Goal: Check status: Check status

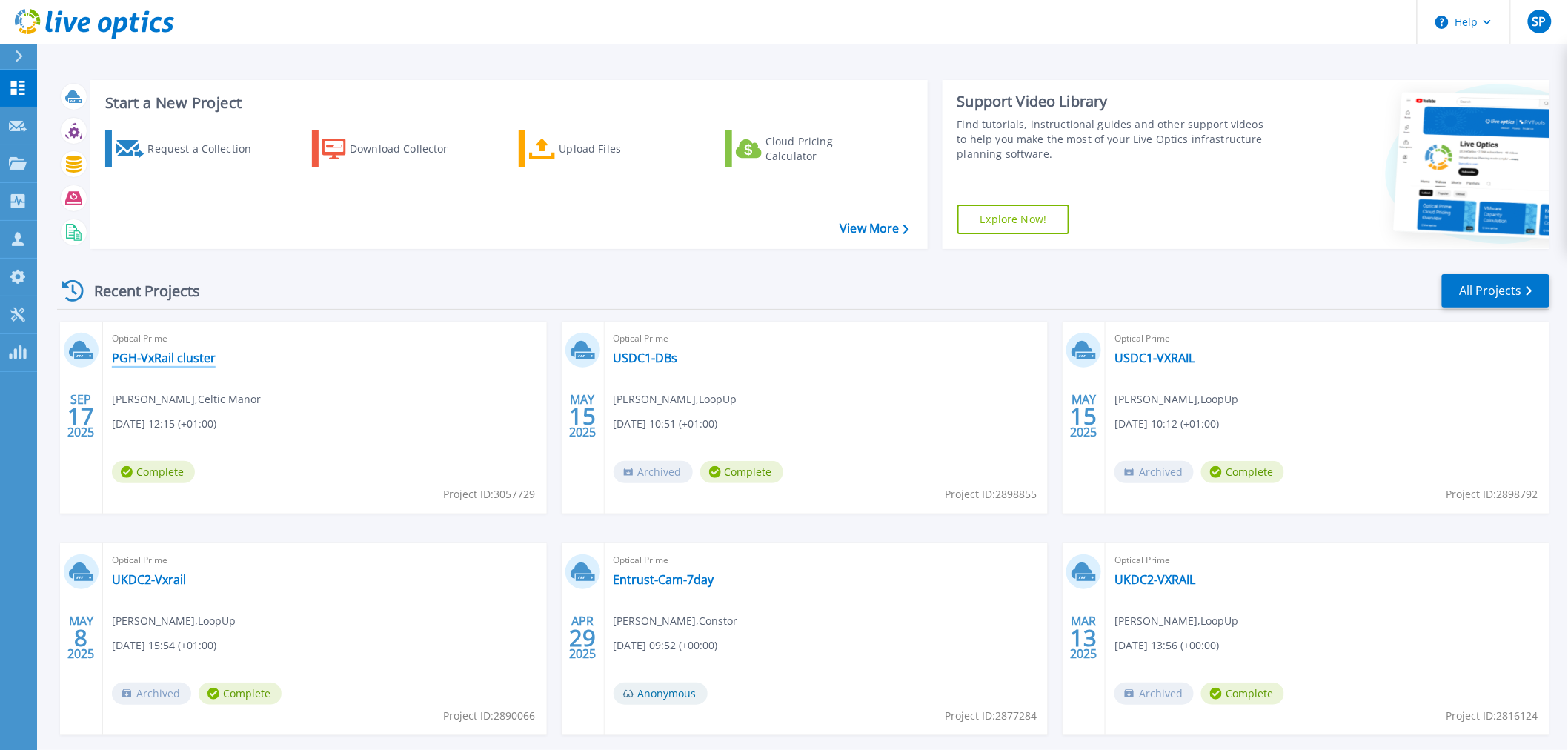
click at [164, 360] on link "PGH-VxRail cluster" at bounding box center [164, 358] width 104 height 15
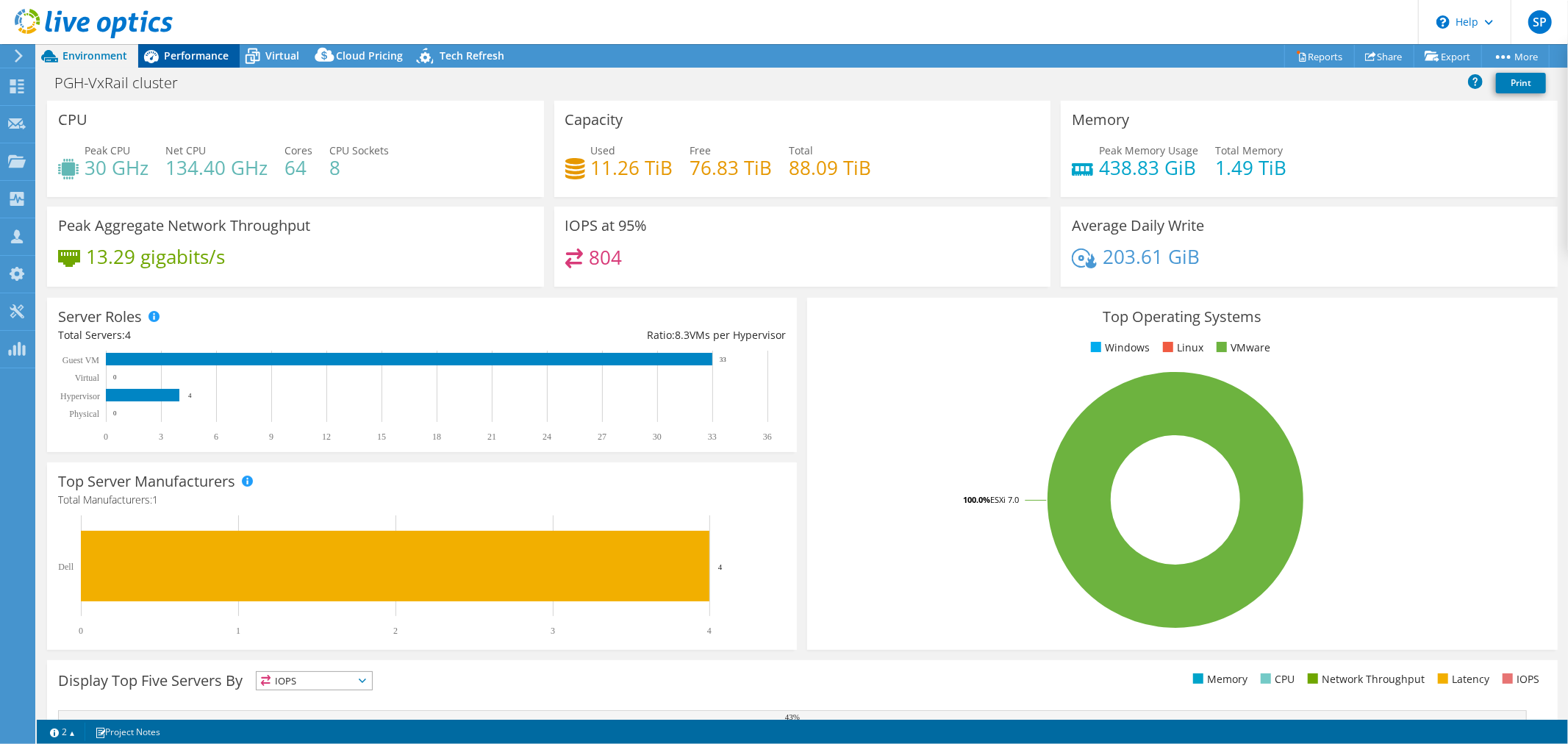
click at [174, 52] on span "Performance" at bounding box center [196, 55] width 65 height 14
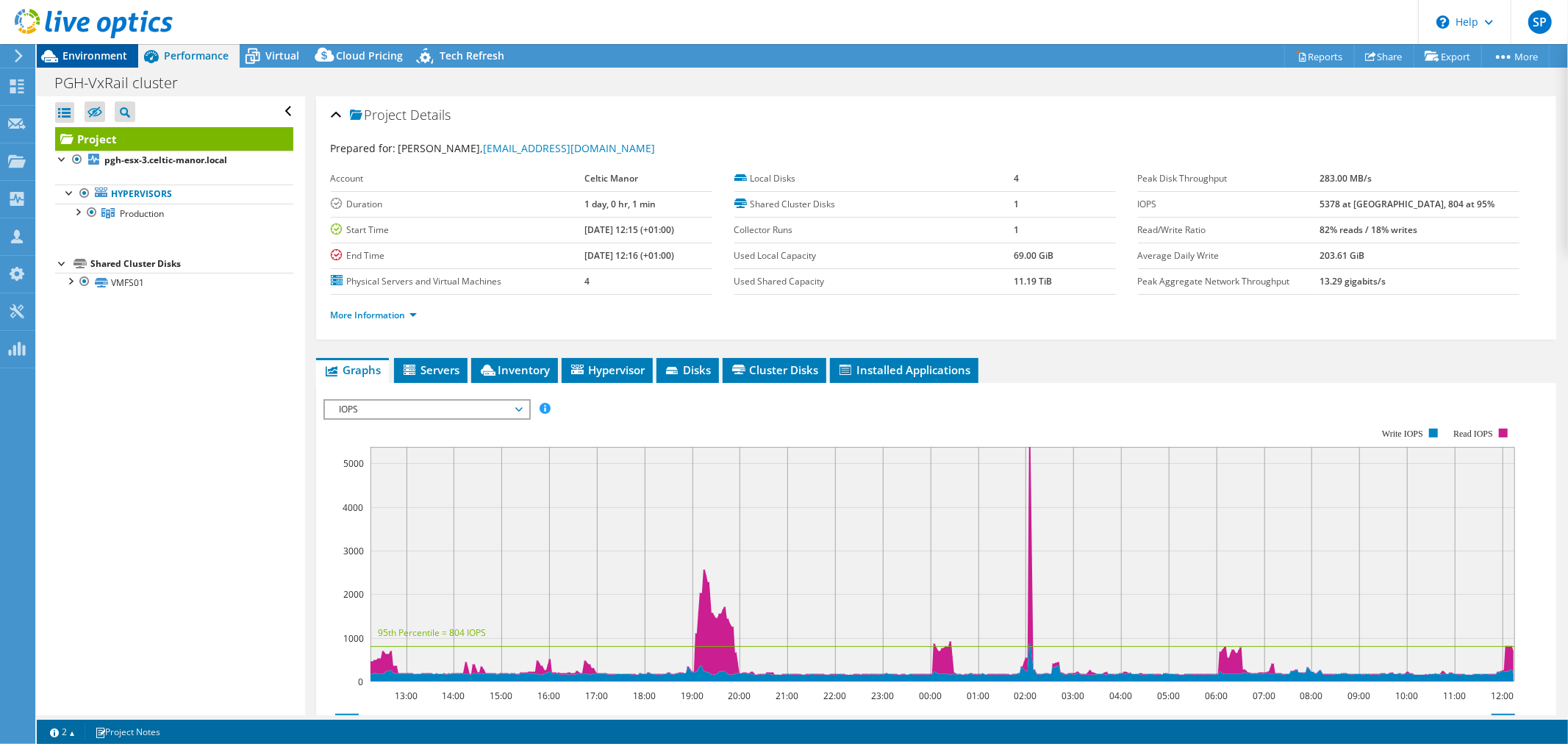
click at [76, 57] on span "Environment" at bounding box center [95, 55] width 65 height 14
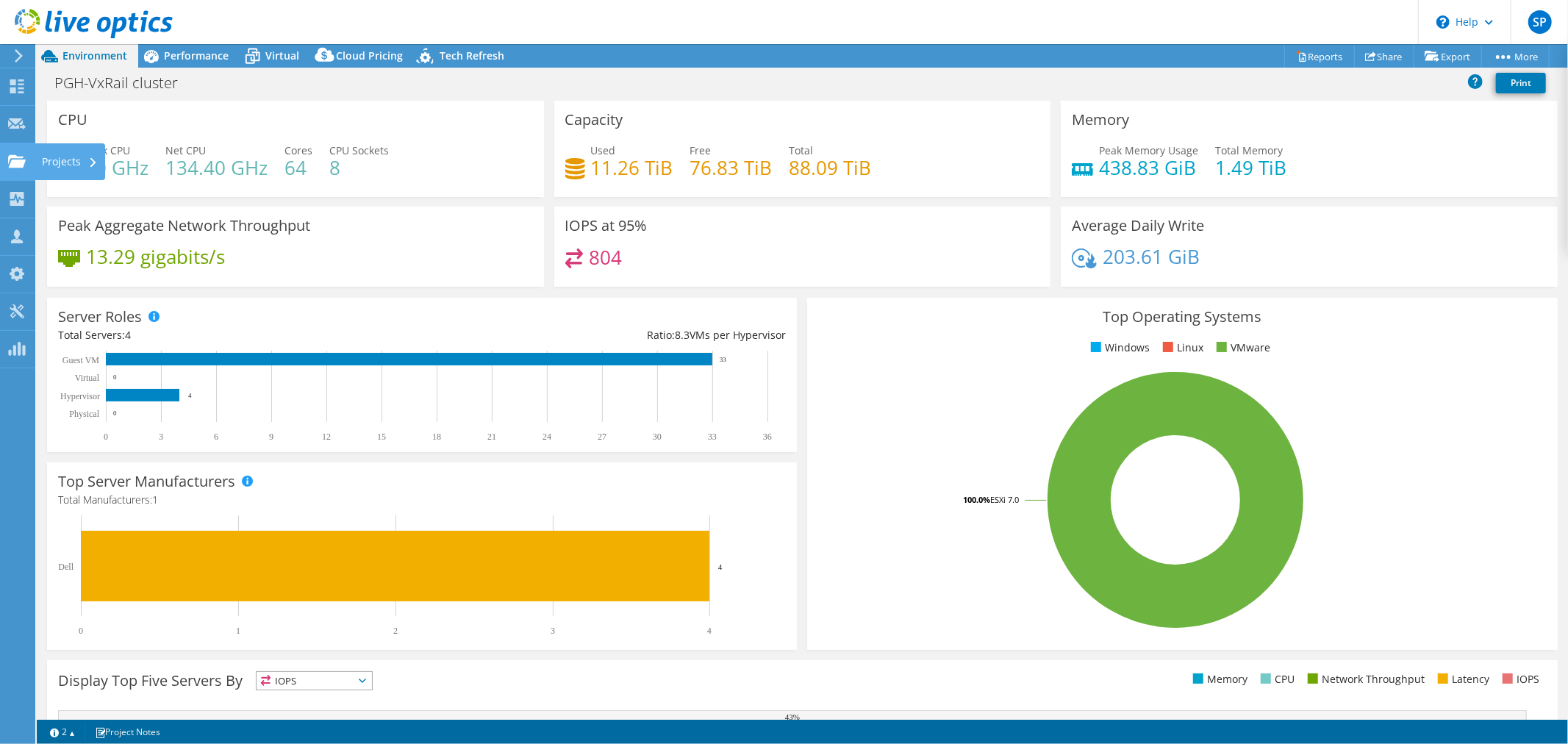
click at [9, 156] on use at bounding box center [17, 161] width 18 height 13
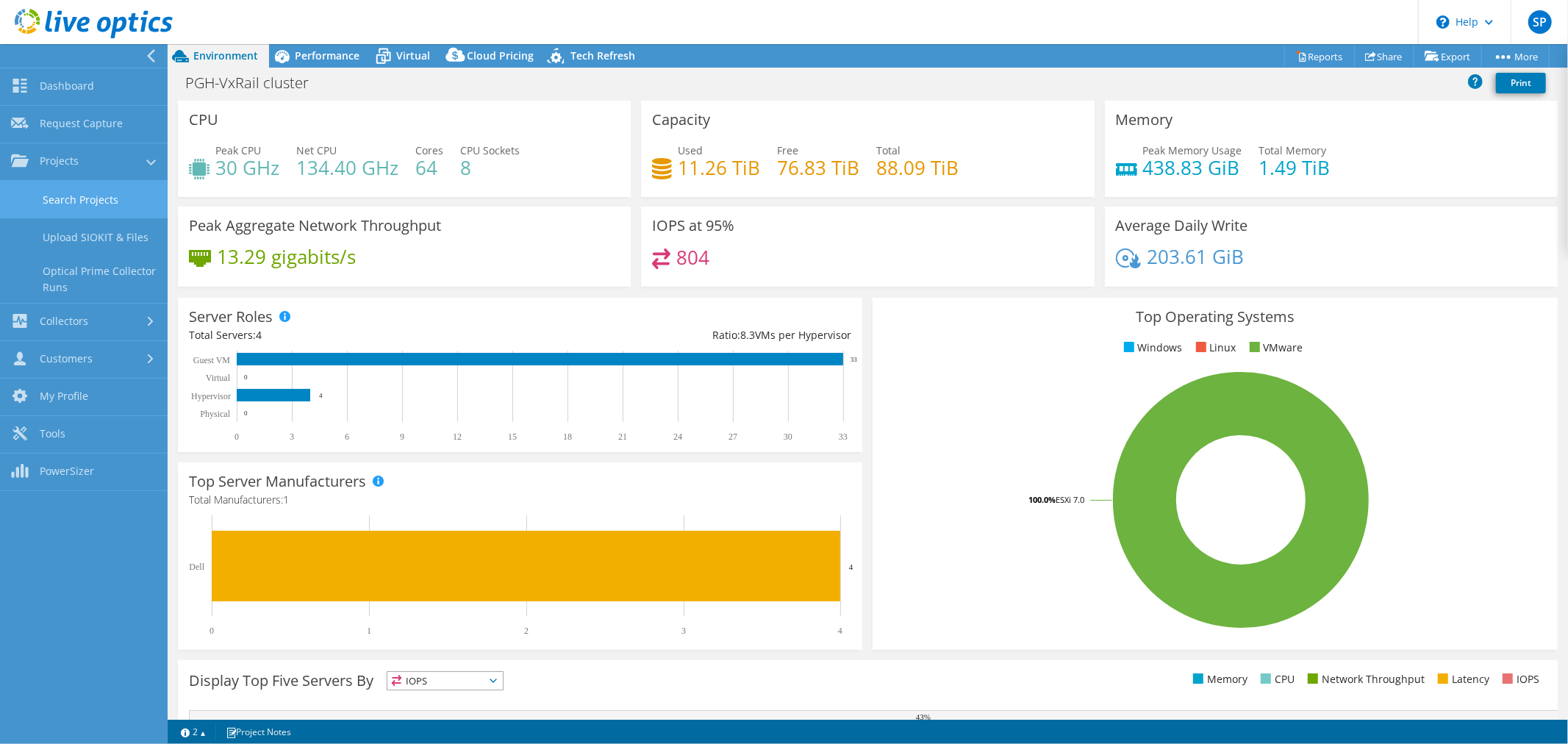
click at [75, 196] on link "Search Projects" at bounding box center [84, 199] width 167 height 37
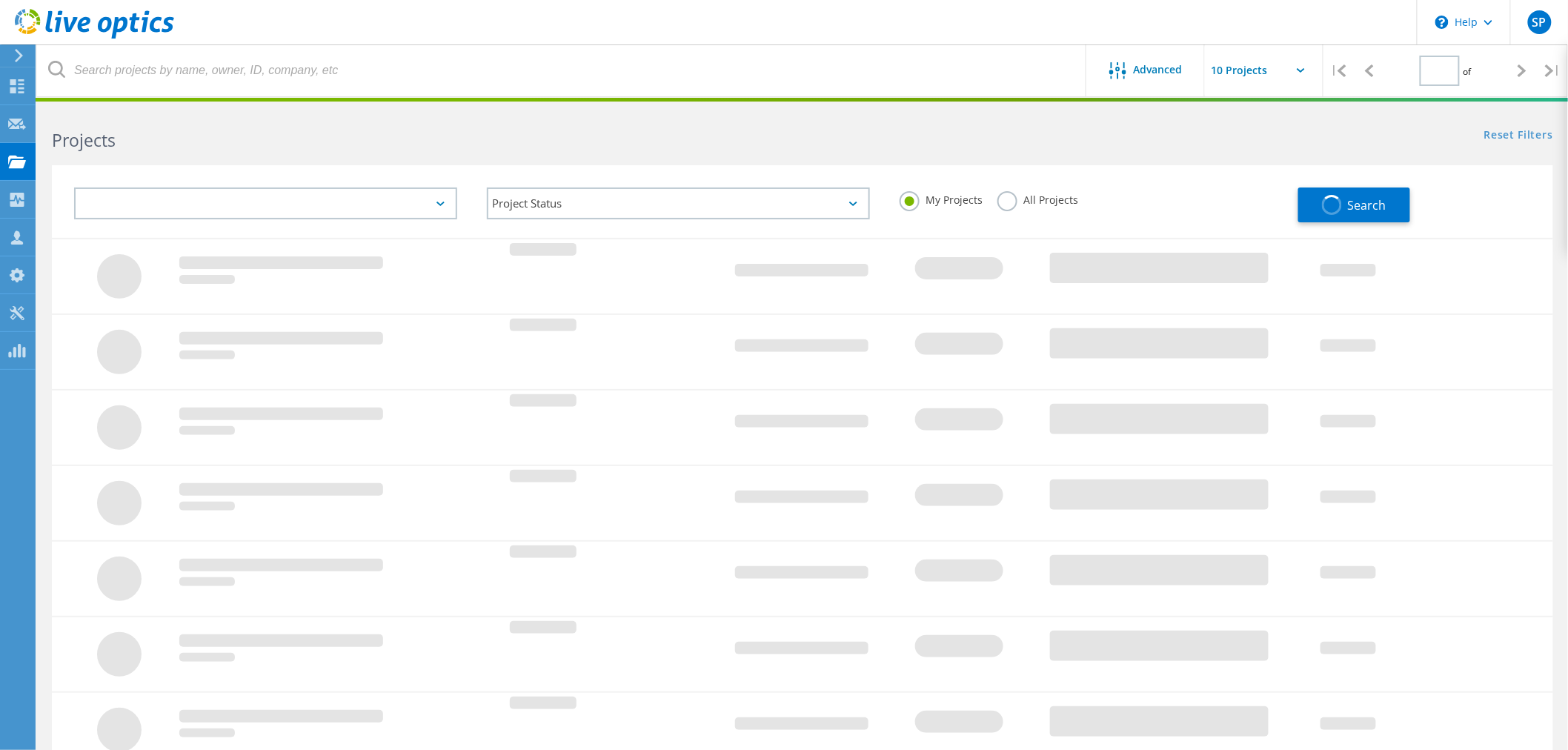
type input "1"
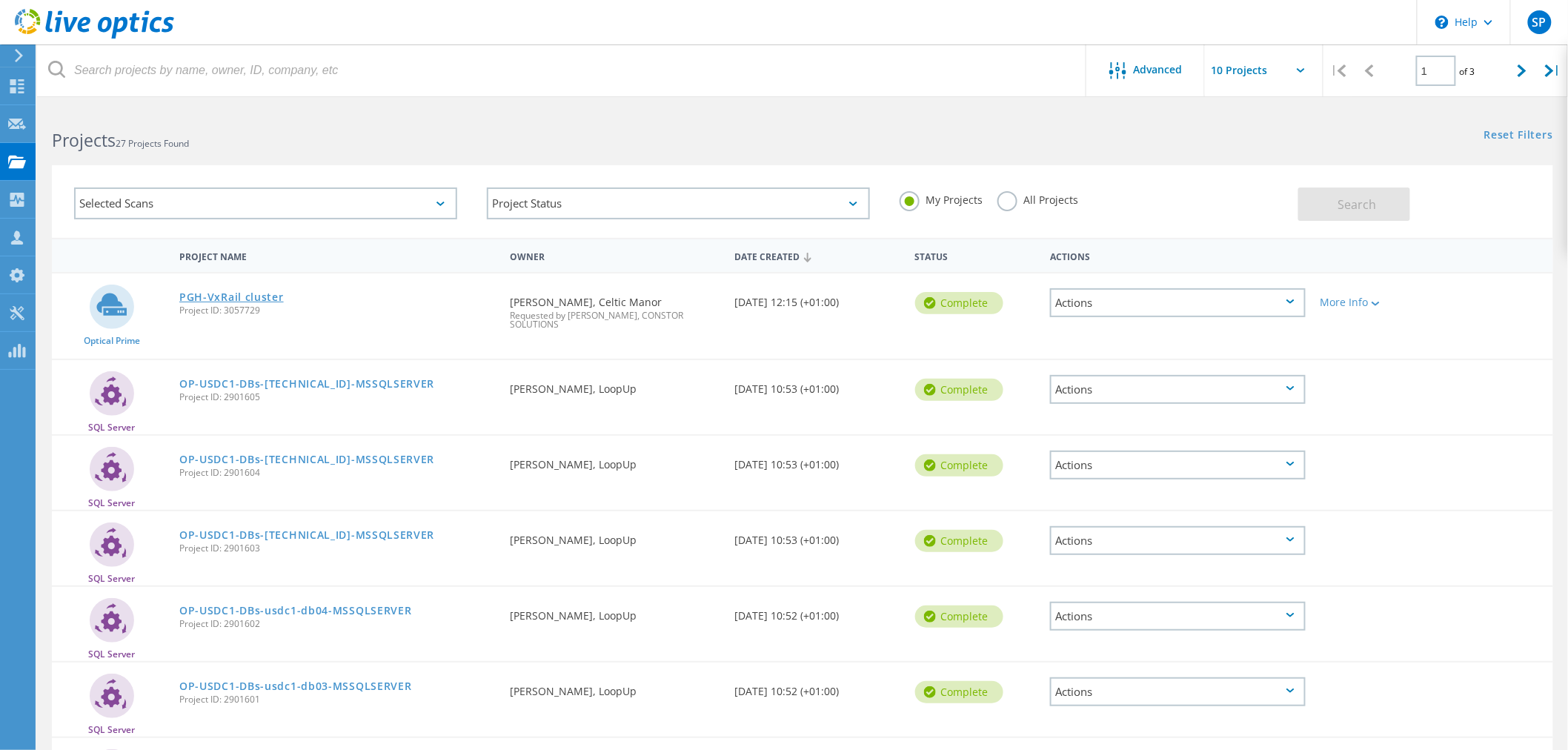
click at [197, 292] on link "PGH-VxRail cluster" at bounding box center [231, 297] width 105 height 11
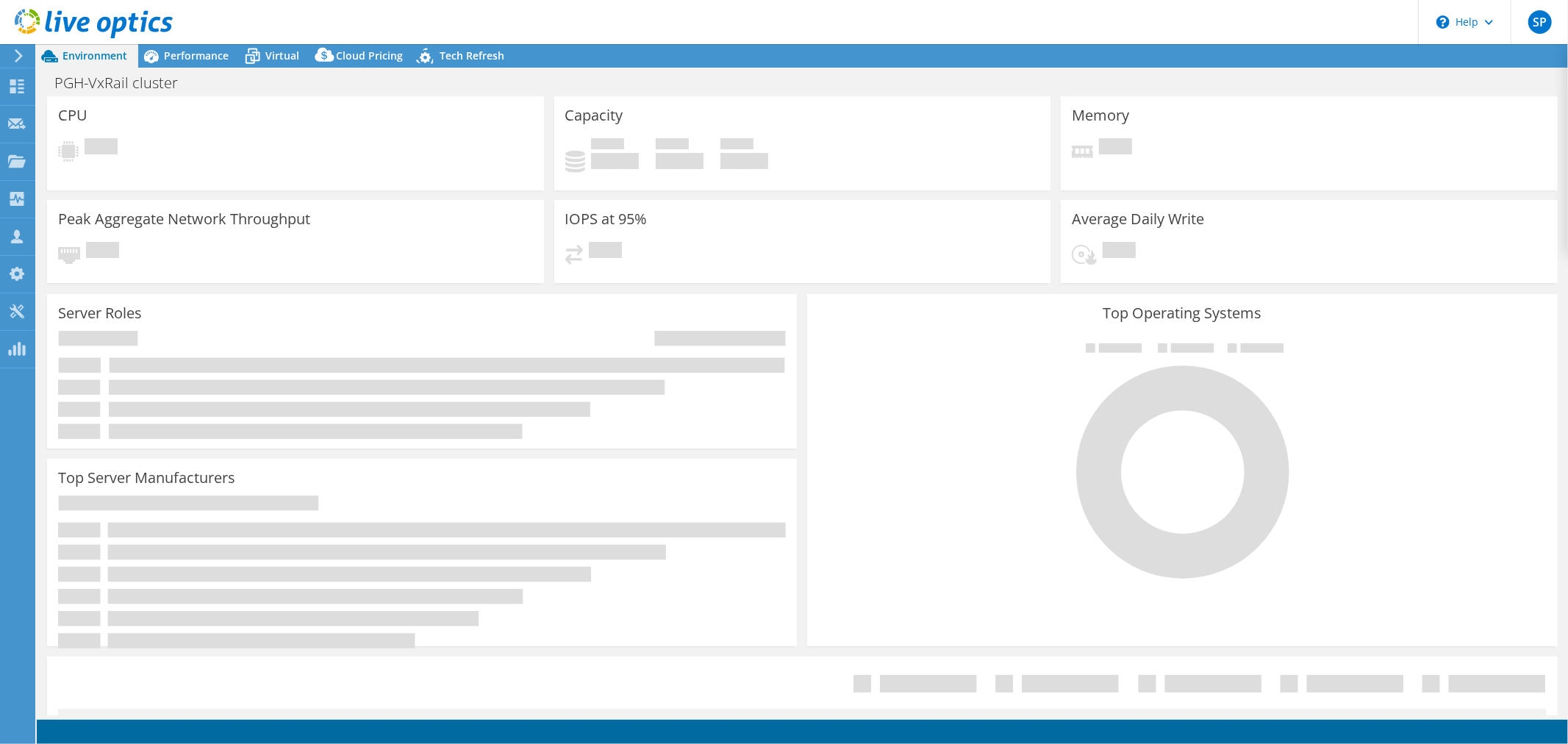
select select "USD"
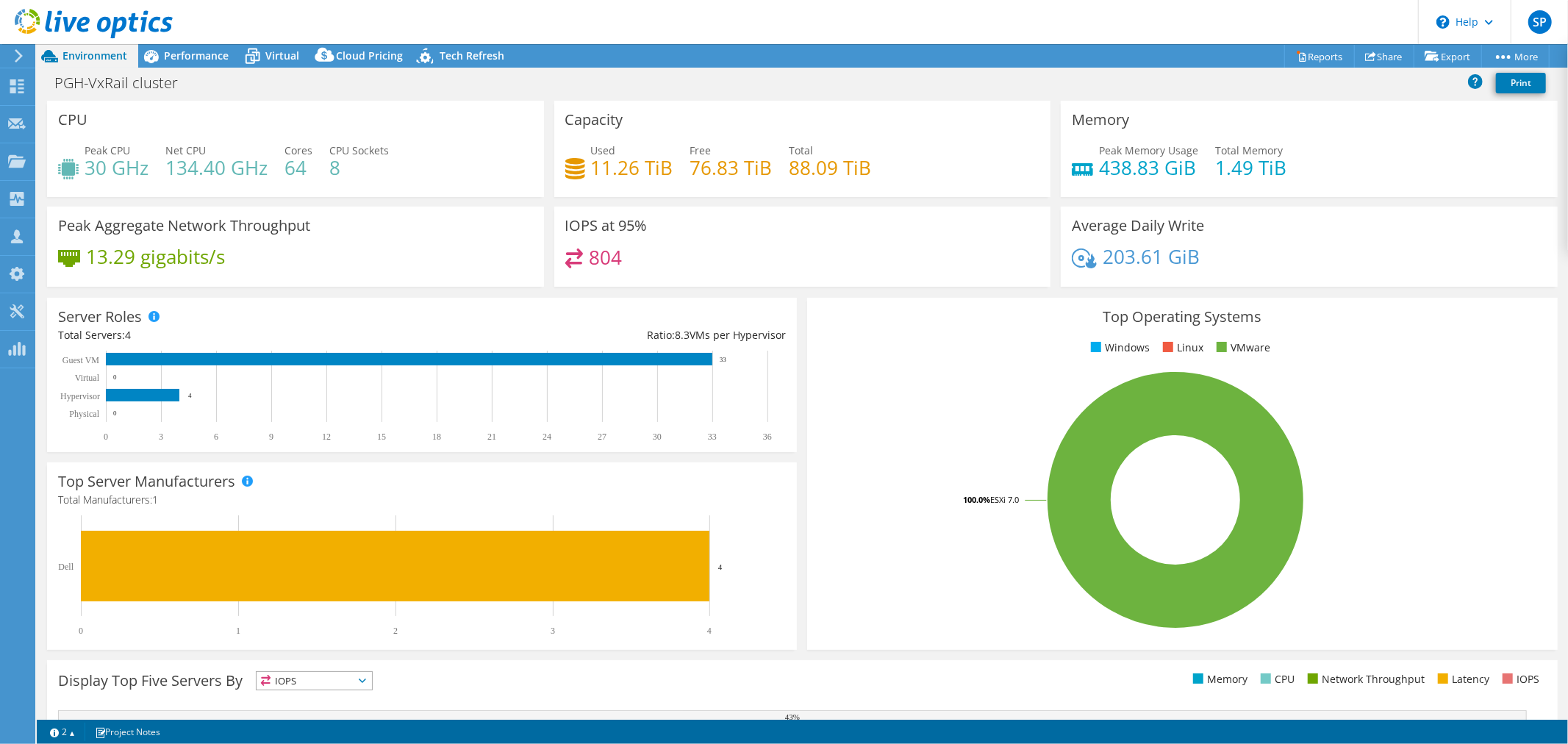
scroll to position [81, 0]
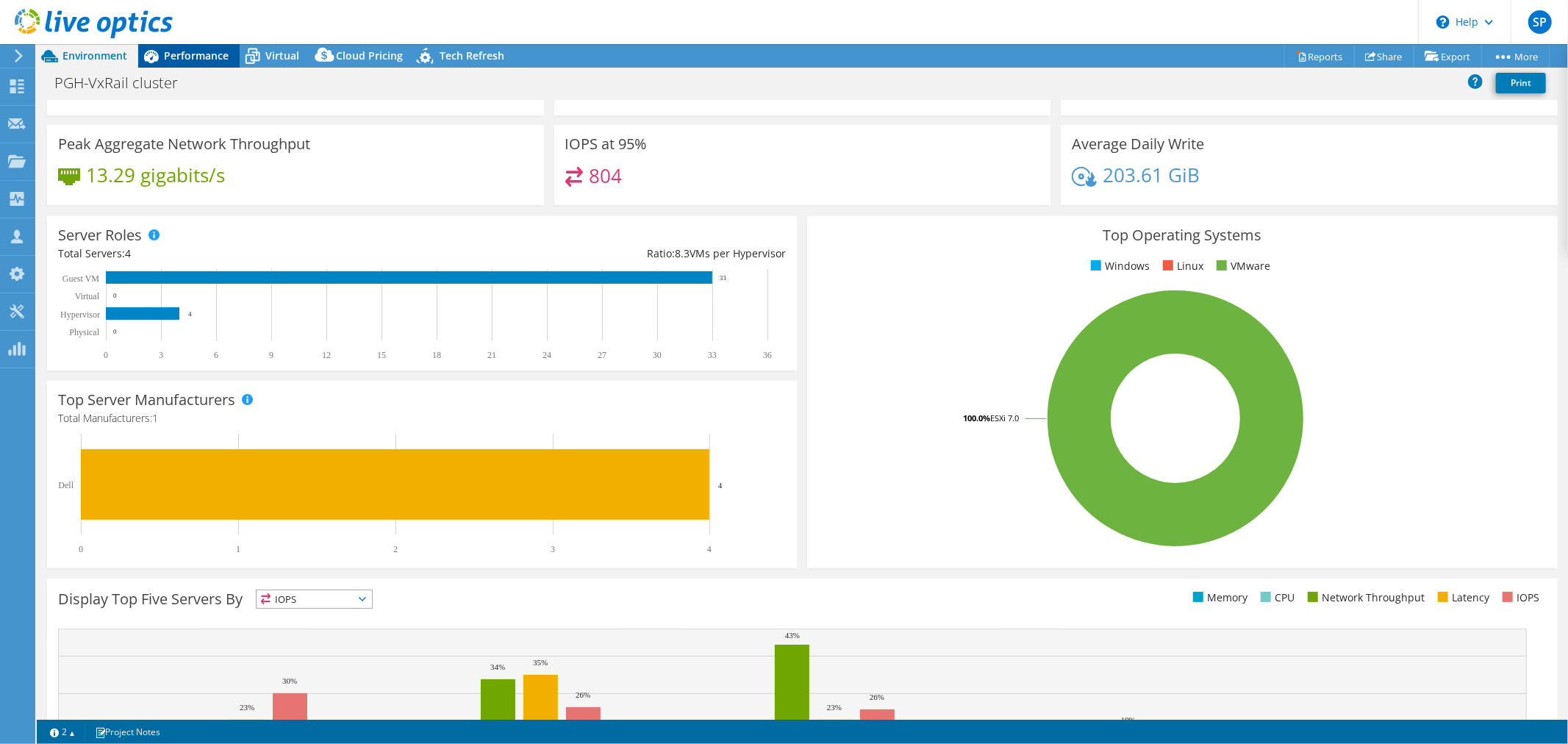
click at [195, 58] on span "Performance" at bounding box center [196, 55] width 65 height 14
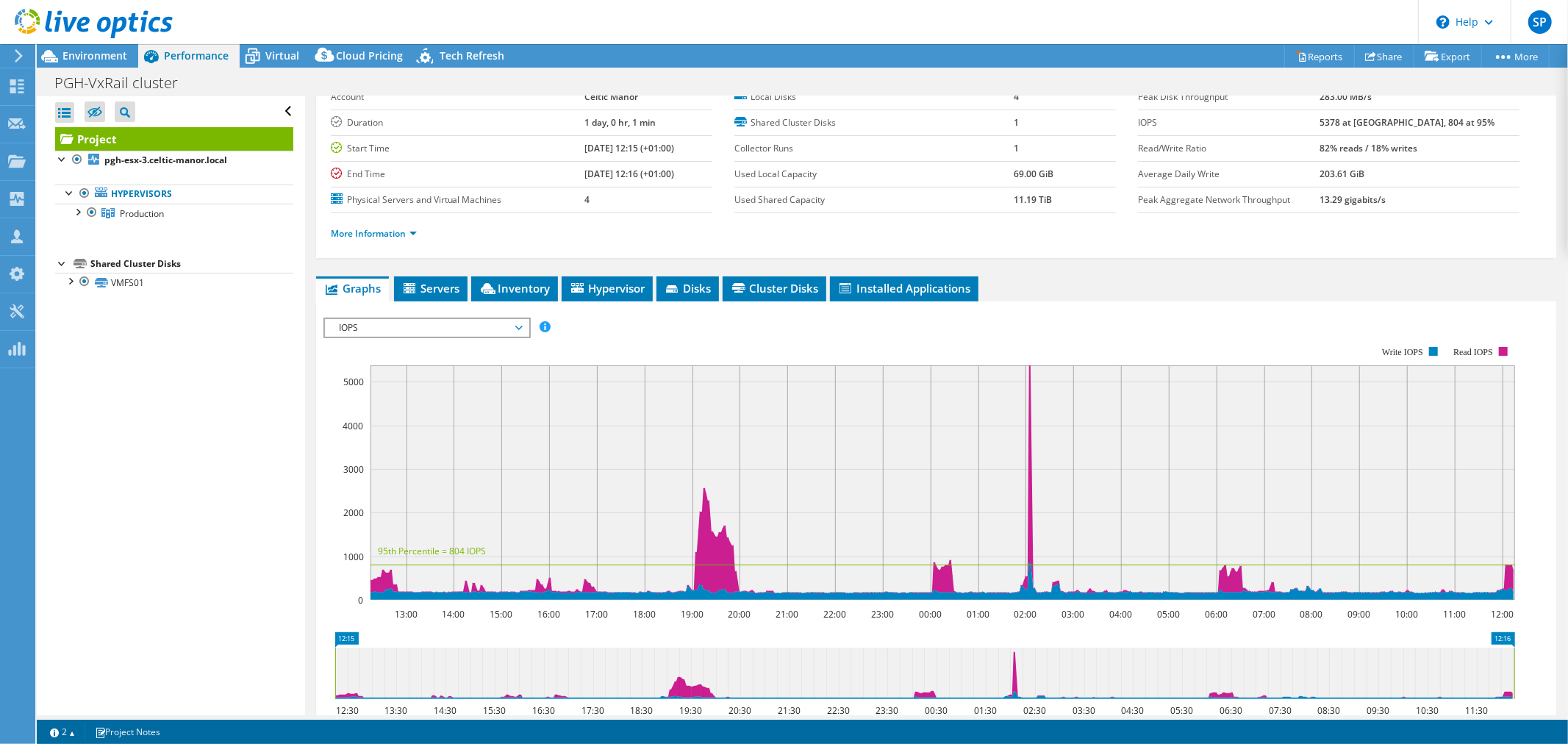
scroll to position [0, 0]
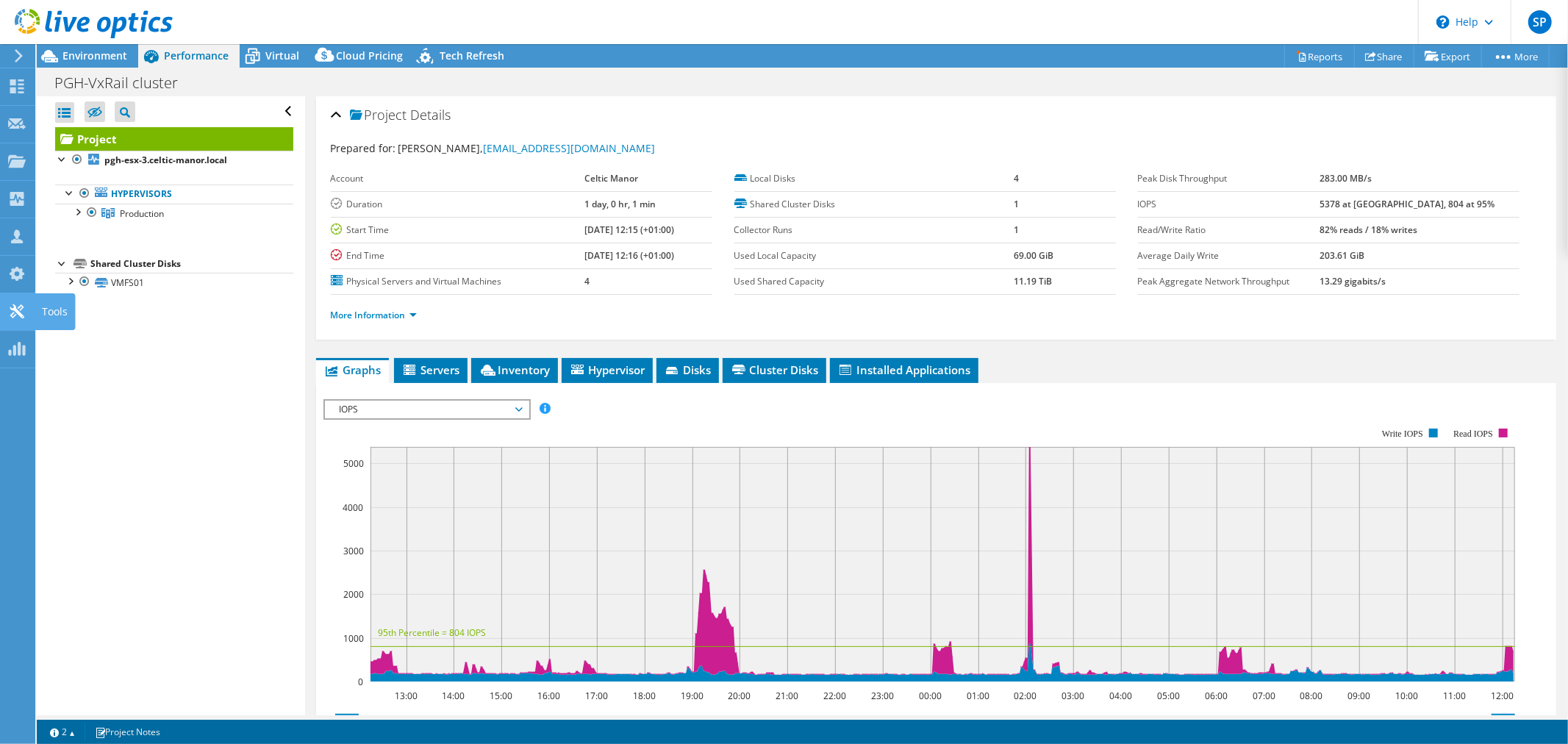
click at [17, 311] on use at bounding box center [16, 311] width 14 height 14
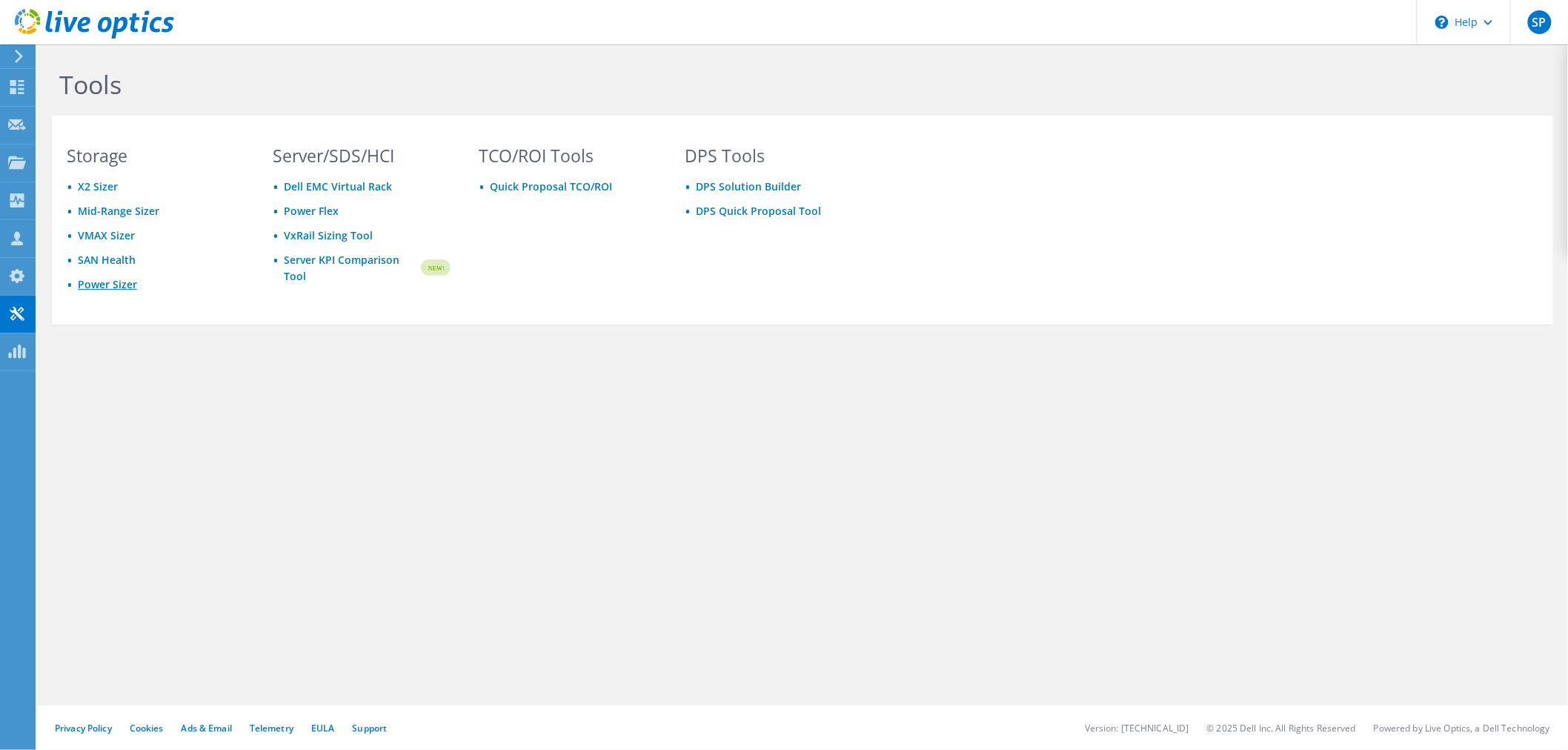
click at [108, 278] on link "Power Sizer" at bounding box center [107, 284] width 59 height 14
click at [53, 164] on div "Projects" at bounding box center [70, 163] width 71 height 37
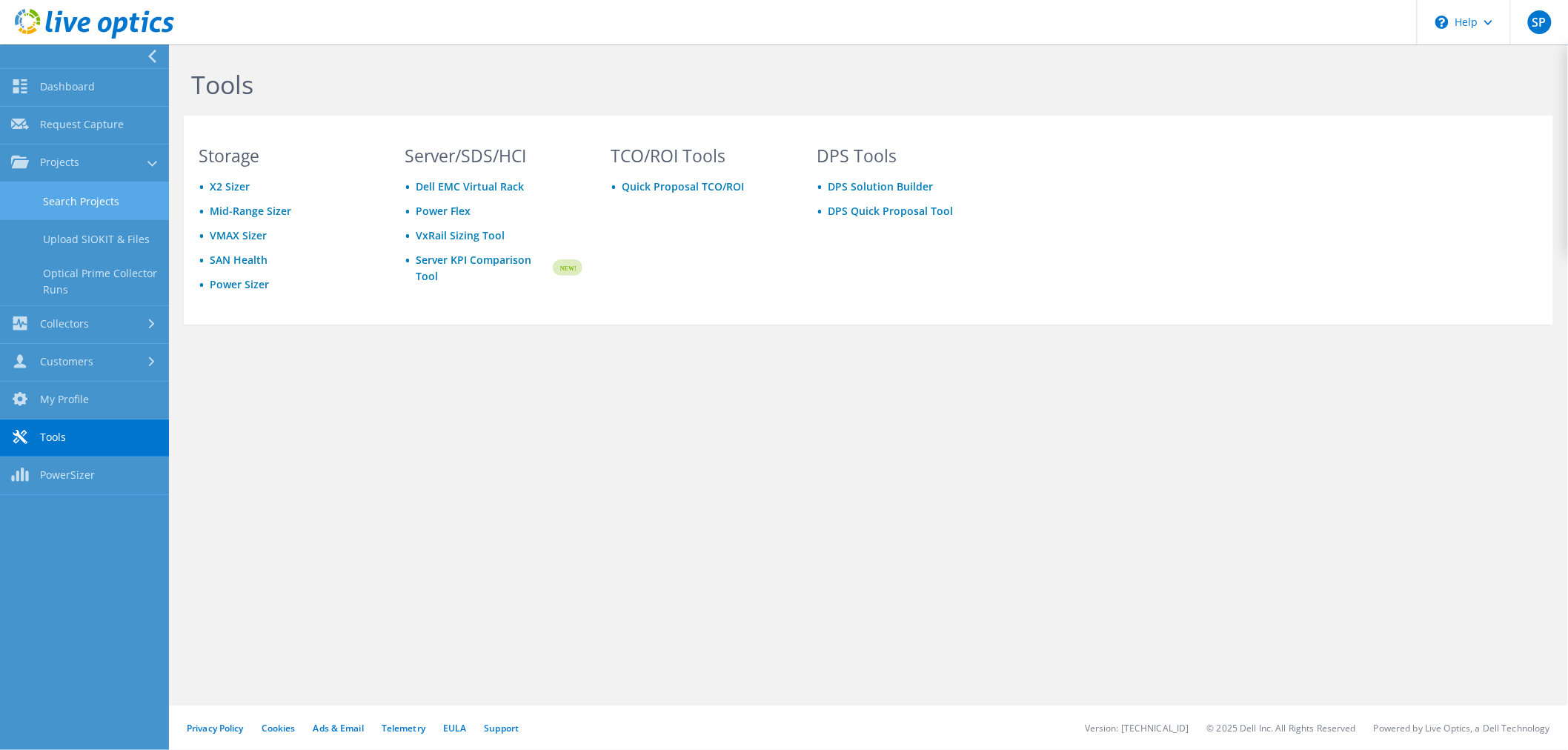
click at [70, 196] on link "Search Projects" at bounding box center [84, 201] width 169 height 38
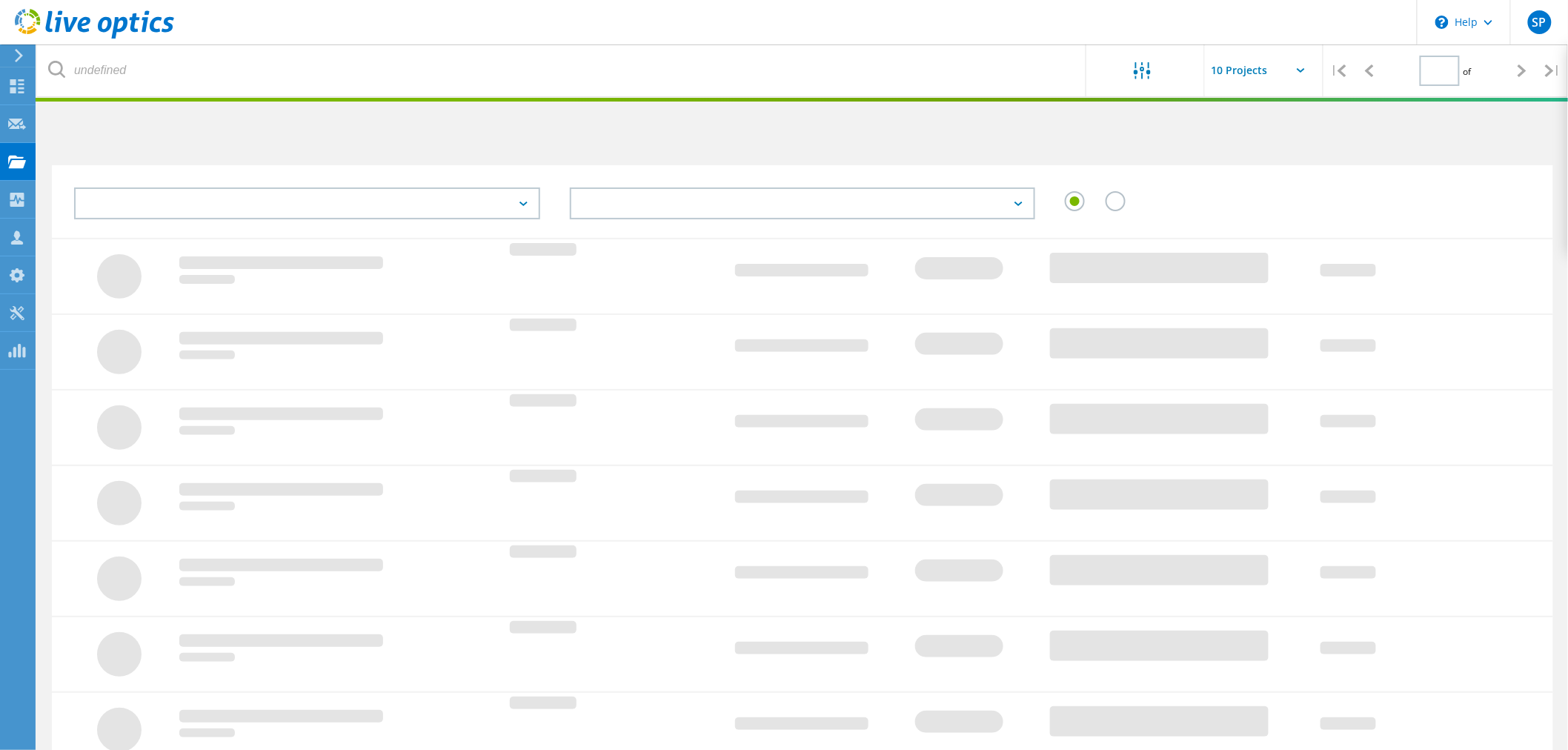
type input "1"
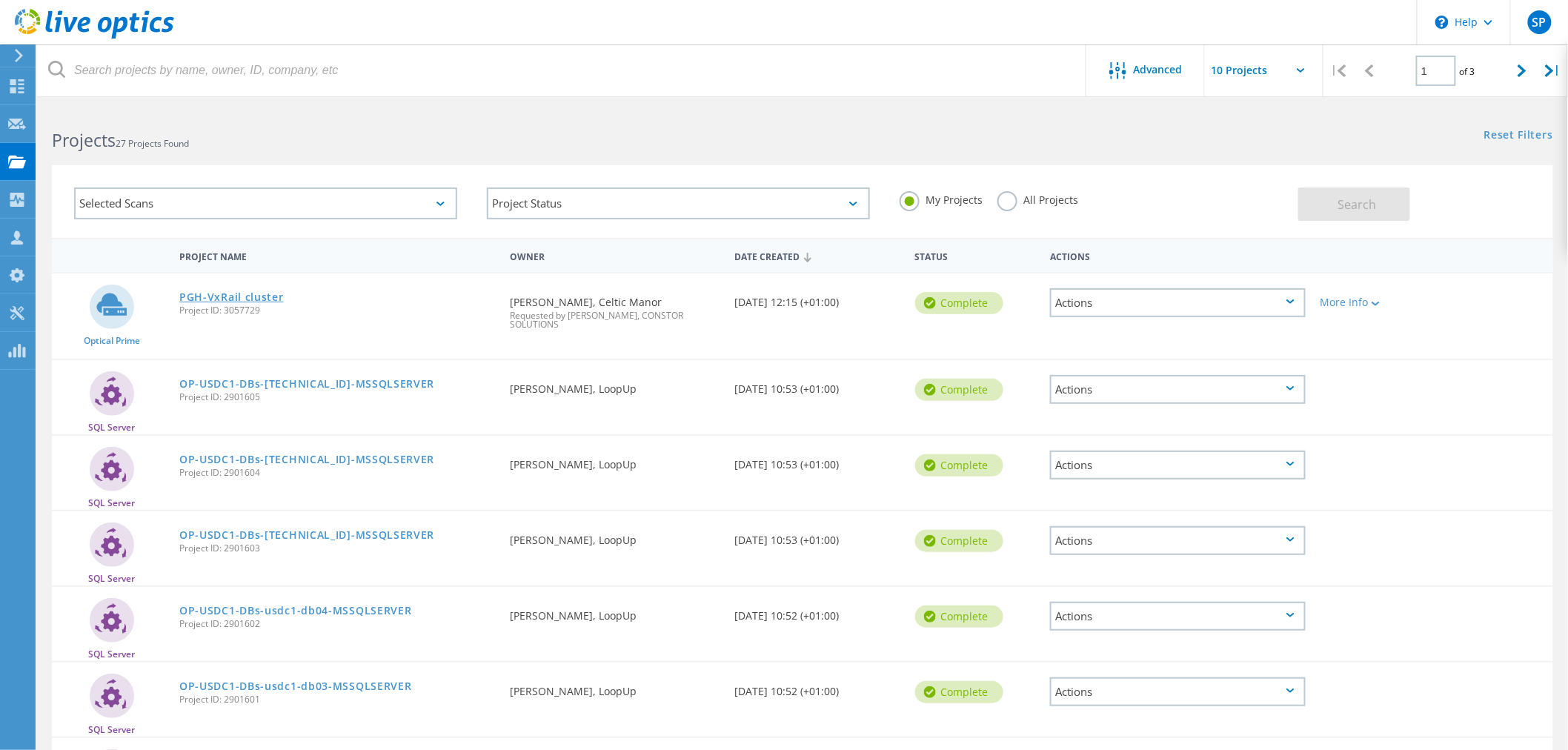
click at [210, 300] on link "PGH-VxRail cluster" at bounding box center [231, 297] width 105 height 11
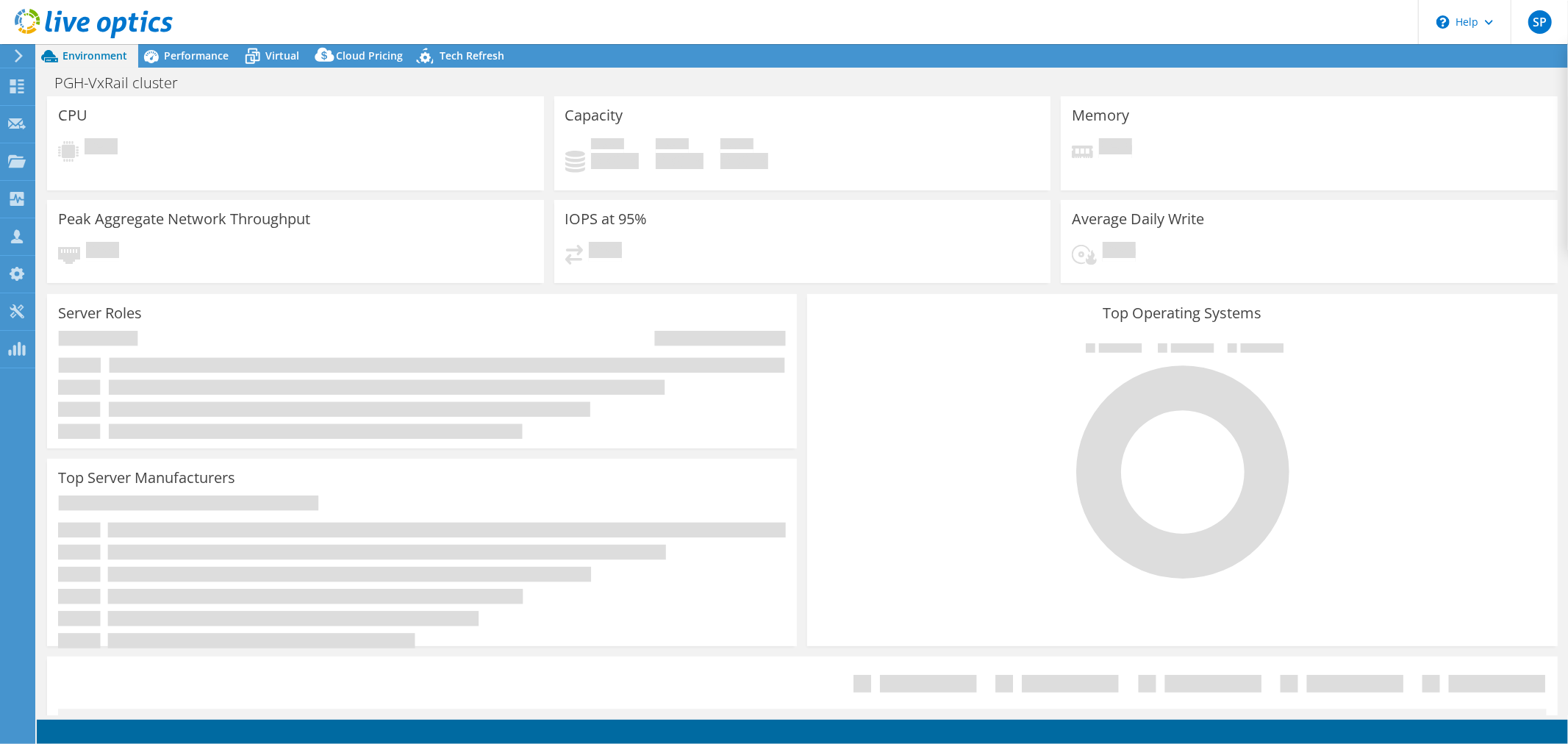
select select "USD"
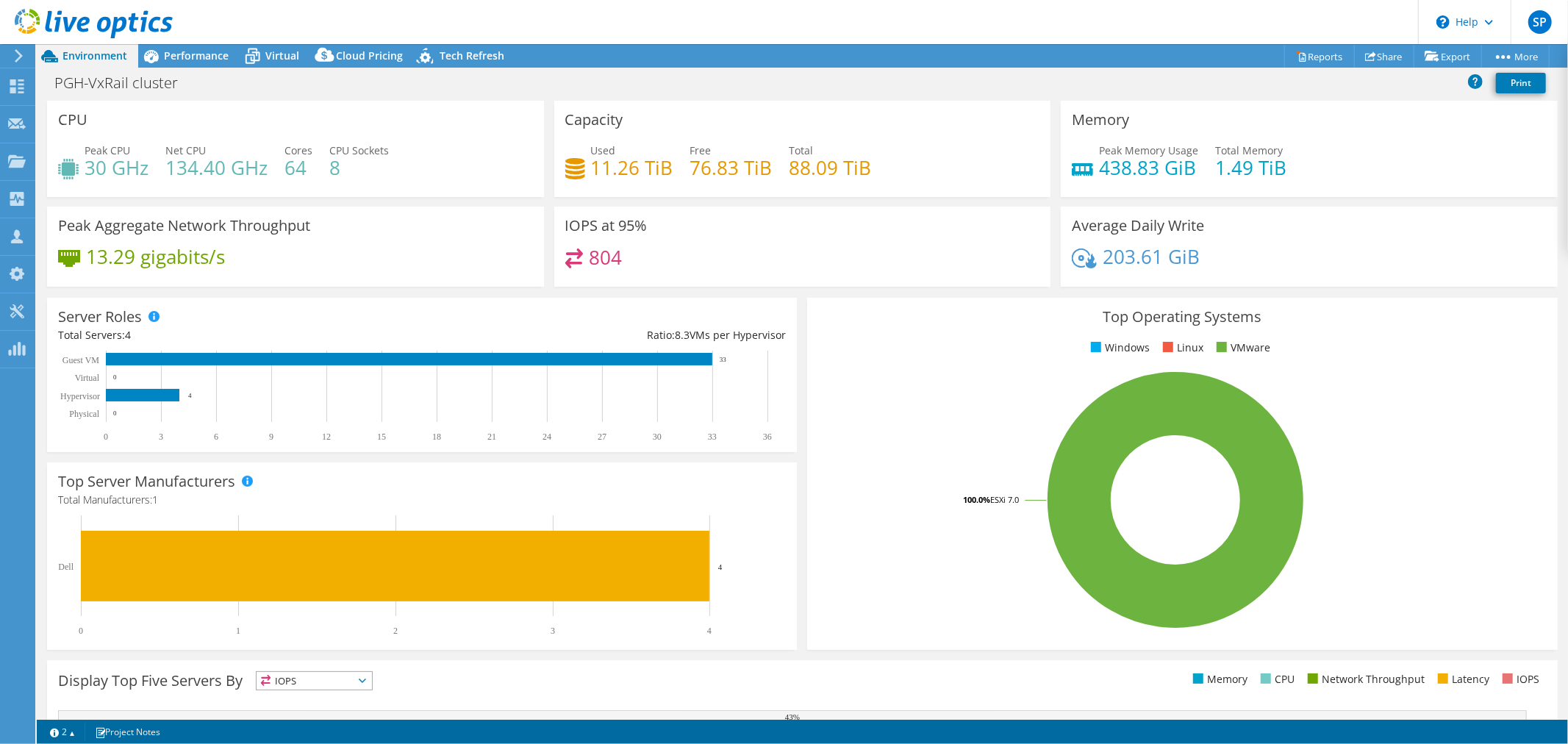
click at [164, 46] on div at bounding box center [86, 25] width 173 height 49
click at [193, 55] on span "Performance" at bounding box center [196, 55] width 65 height 14
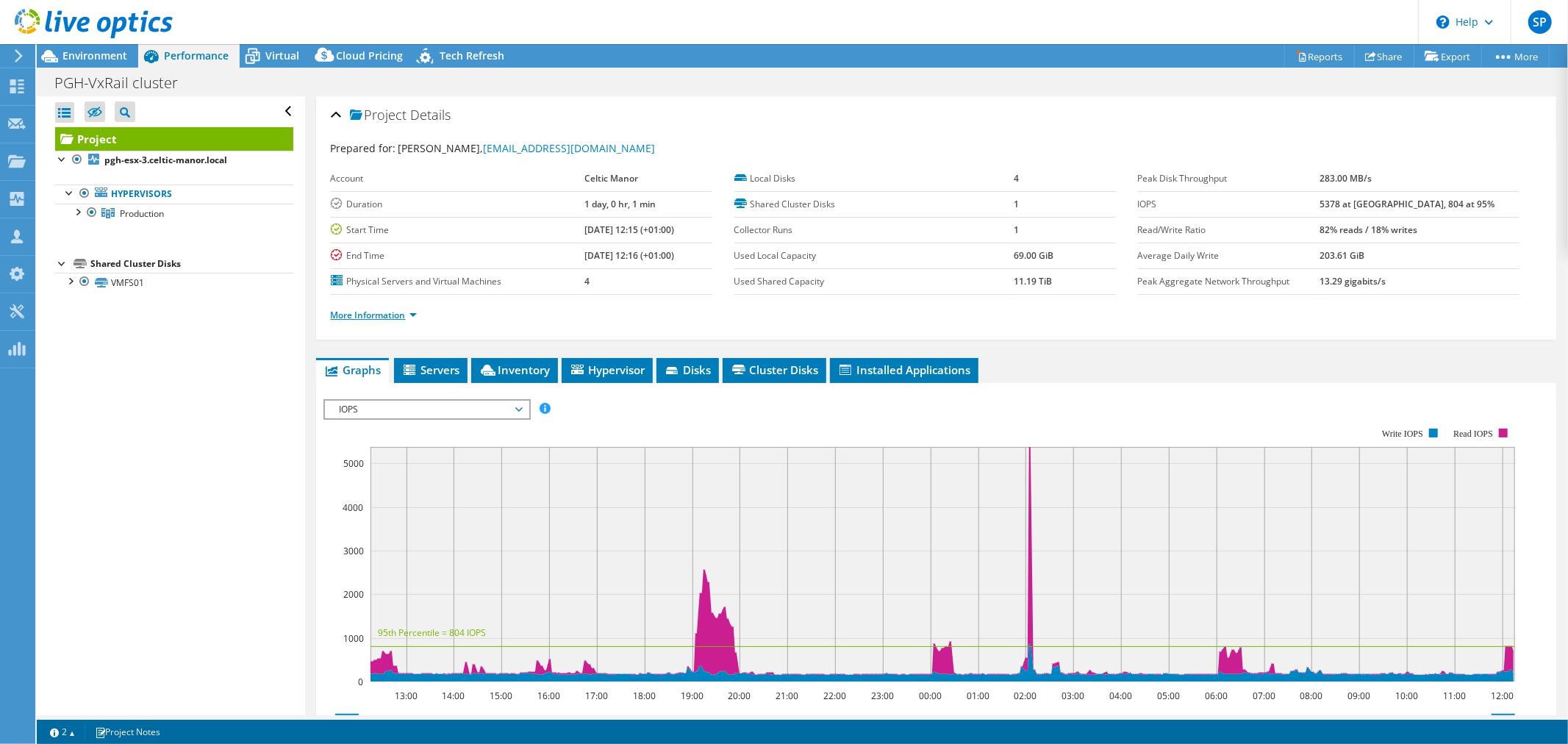
click at [360, 316] on link "More Information" at bounding box center [374, 314] width 86 height 13
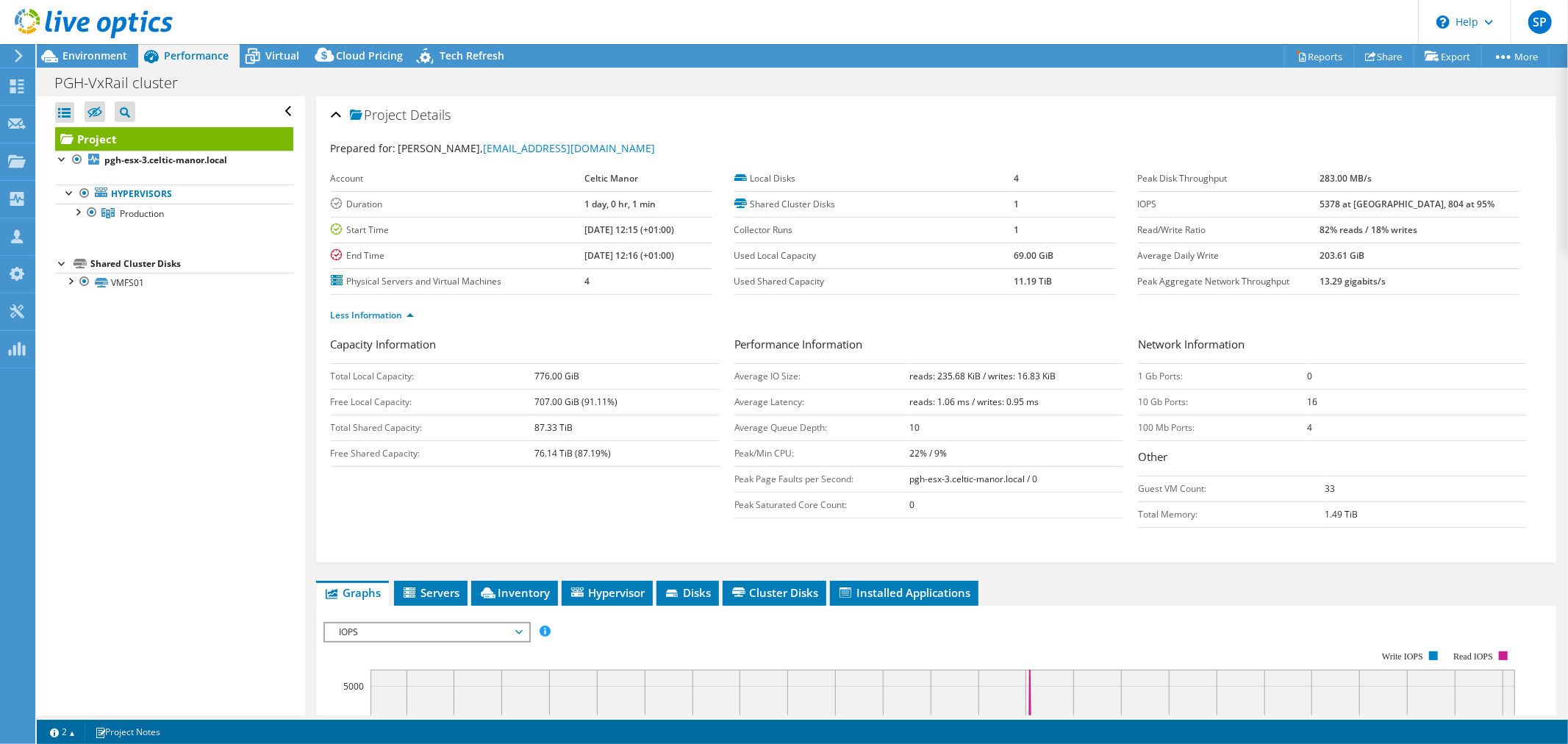
click at [1135, 115] on div "Project Details" at bounding box center [936, 116] width 1211 height 31
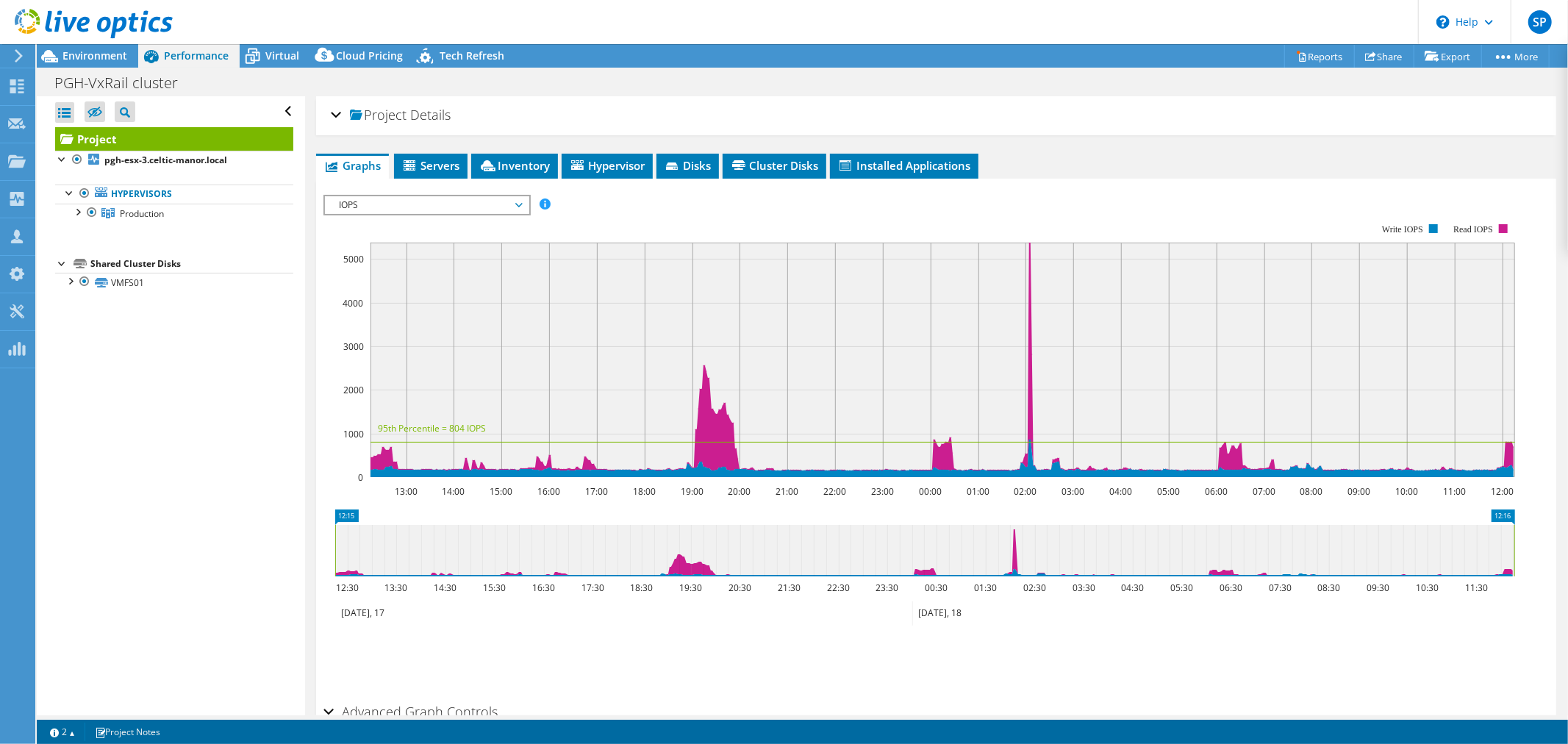
click at [1135, 115] on div "Project Details" at bounding box center [936, 116] width 1211 height 31
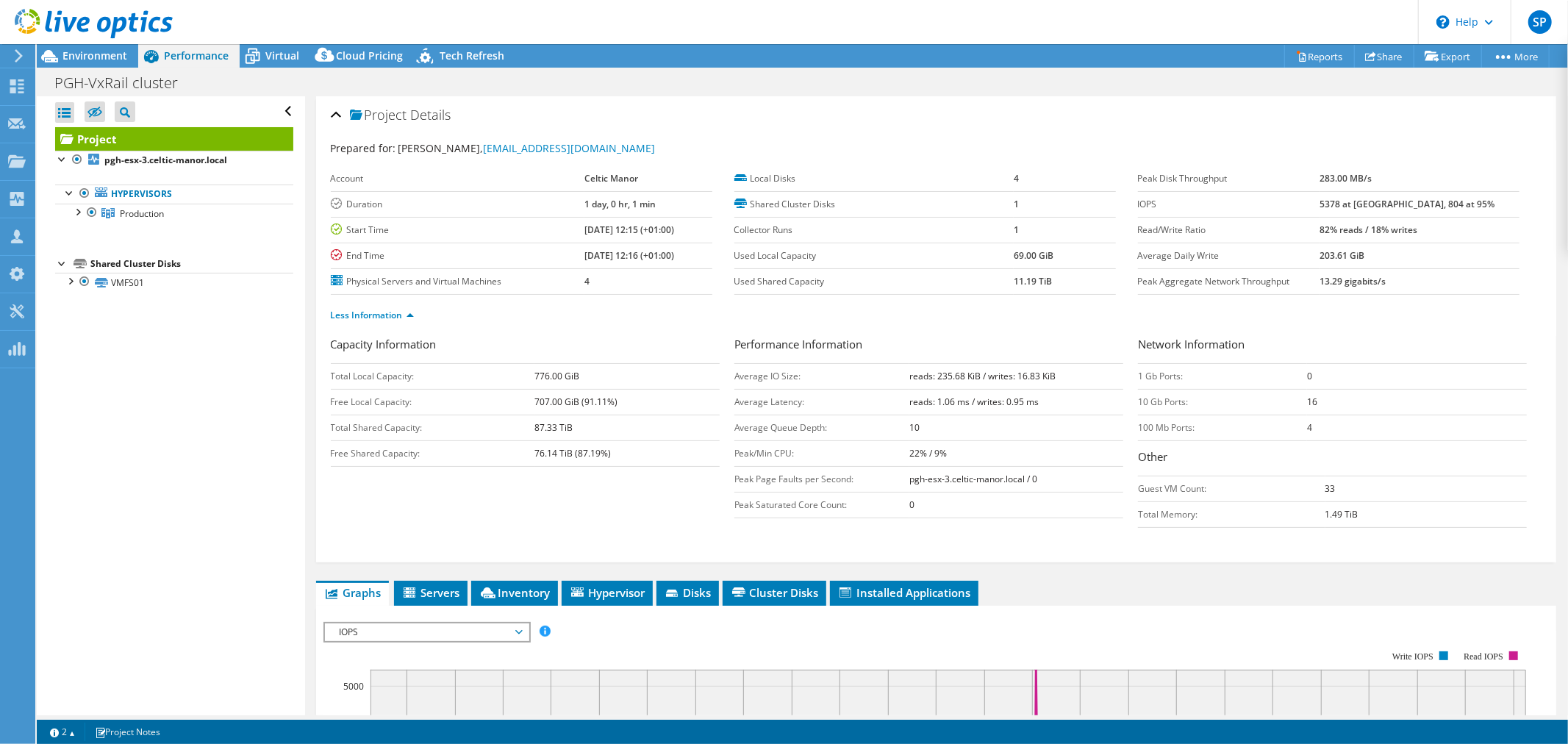
click at [495, 483] on div "Capacity Information Total Local Capacity: 776.00 GiB Free Local Capacity: 707.…" at bounding box center [936, 435] width 1211 height 199
